Goal: Task Accomplishment & Management: Use online tool/utility

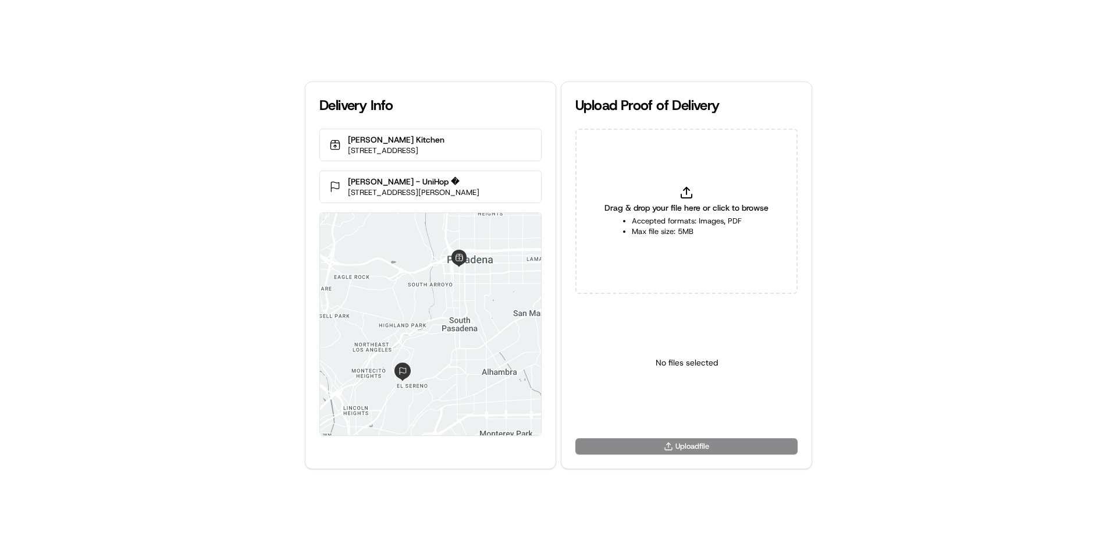
click at [730, 191] on div "Drag & drop your file here or click to browse Accepted formats: Images, PDF Max…" at bounding box center [686, 211] width 222 height 165
type input "C:\fakepath\WhatsApp Image [DATE] 11.18.11_b25f7788.jpg"
click at [701, 412] on html "Delivery Info [PERSON_NAME] Kitchen [STREET_ADDRESS] [PERSON_NAME] - UniHop � […" at bounding box center [558, 275] width 1117 height 550
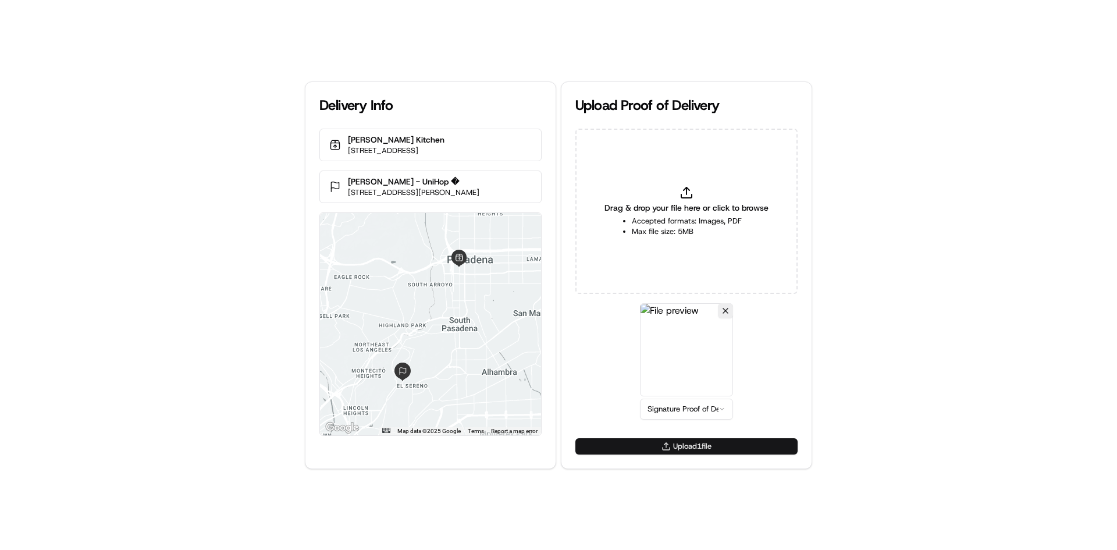
click at [733, 447] on button "Upload 1 file" at bounding box center [686, 446] width 222 height 16
